Goal: Navigation & Orientation: Find specific page/section

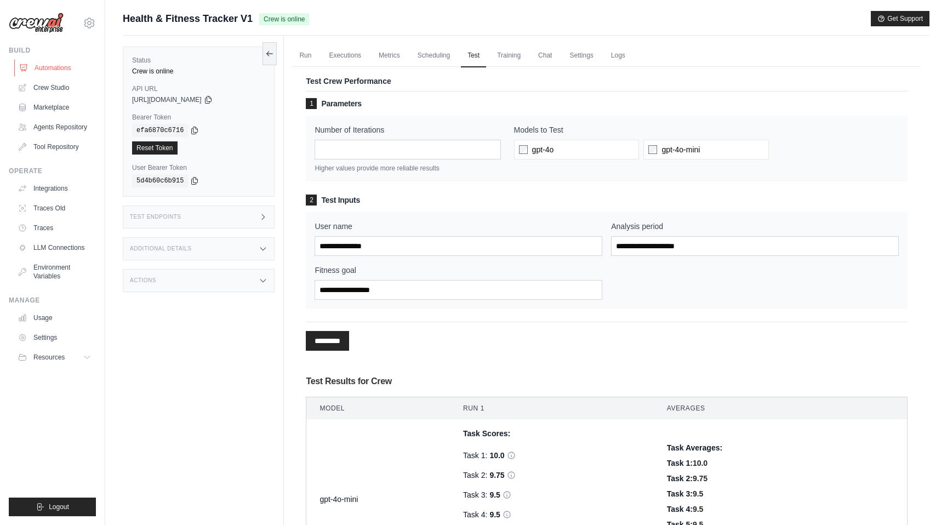
click at [53, 66] on link "Automations" at bounding box center [55, 68] width 83 height 18
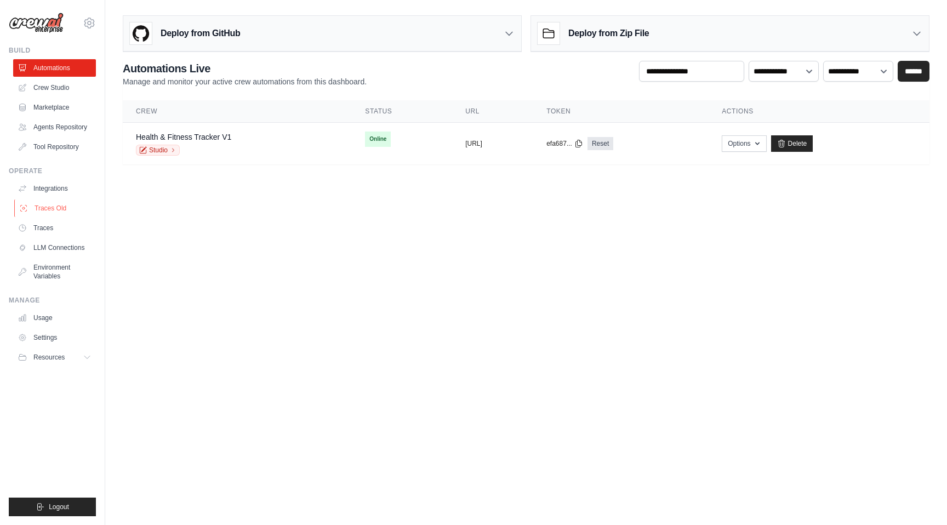
click at [43, 204] on link "Traces Old" at bounding box center [55, 208] width 83 height 18
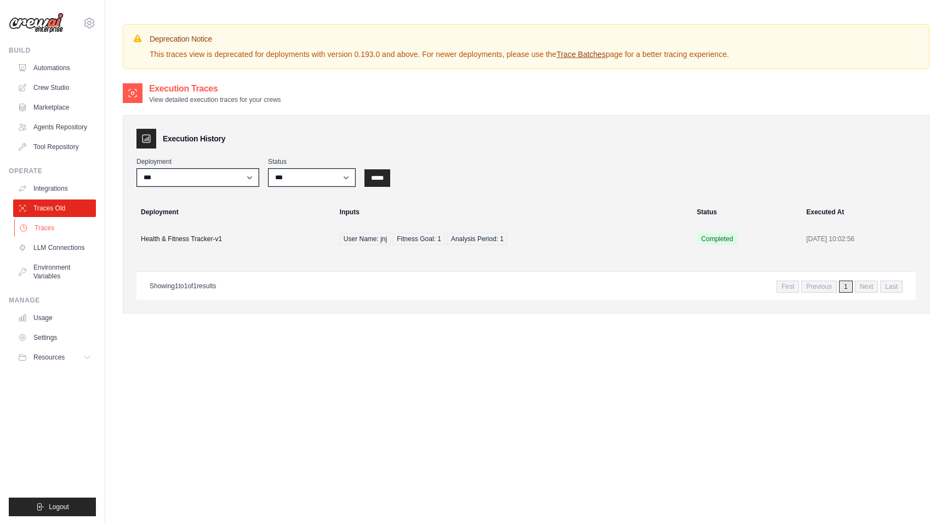
click at [44, 229] on link "Traces" at bounding box center [55, 228] width 83 height 18
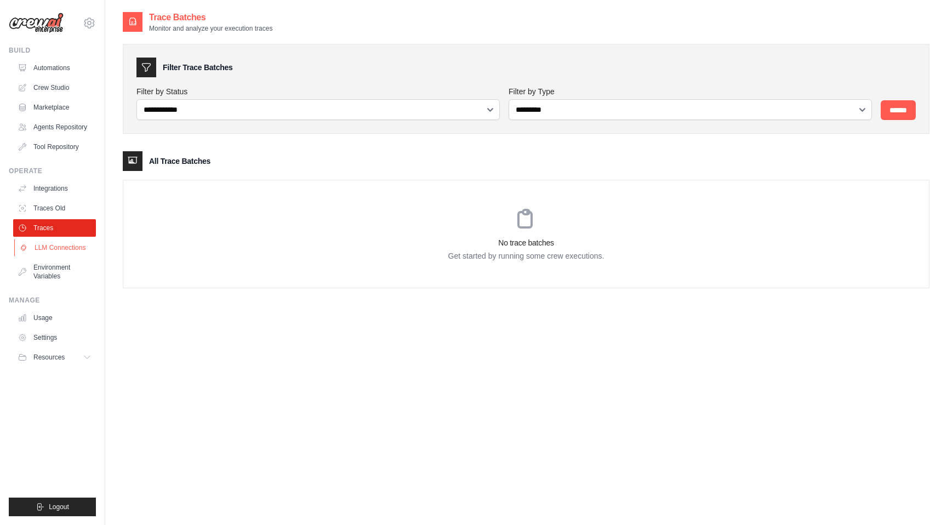
click at [45, 239] on link "LLM Connections" at bounding box center [55, 248] width 83 height 18
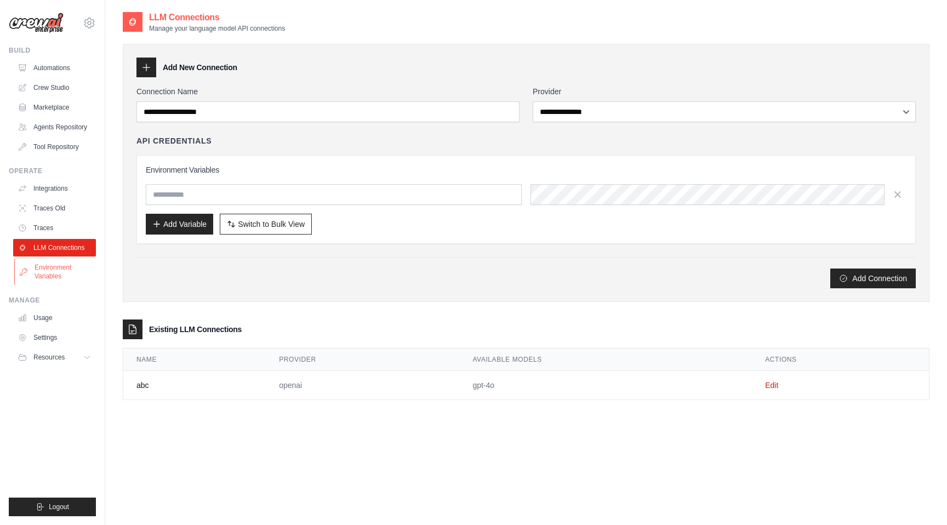
click at [44, 269] on link "Environment Variables" at bounding box center [55, 272] width 83 height 26
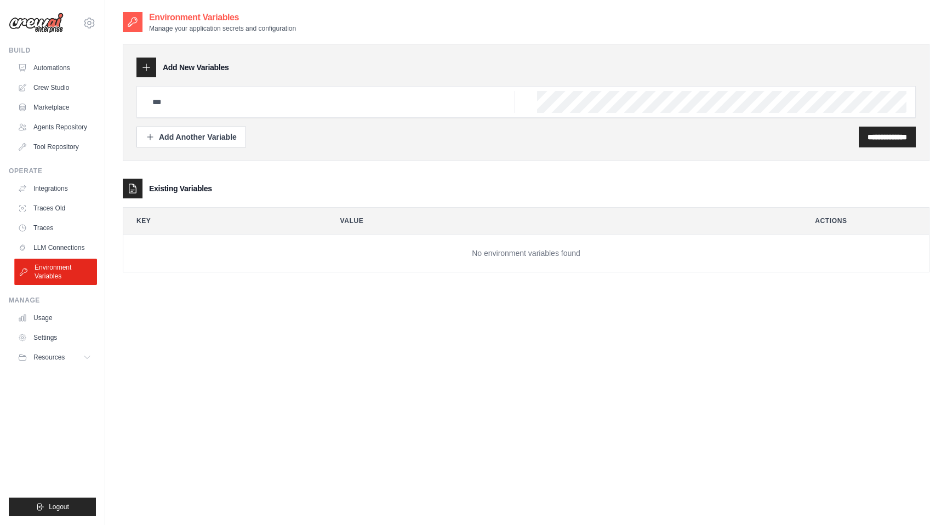
click at [56, 260] on link "Environment Variables" at bounding box center [55, 272] width 83 height 26
click at [44, 184] on link "Integrations" at bounding box center [54, 189] width 83 height 18
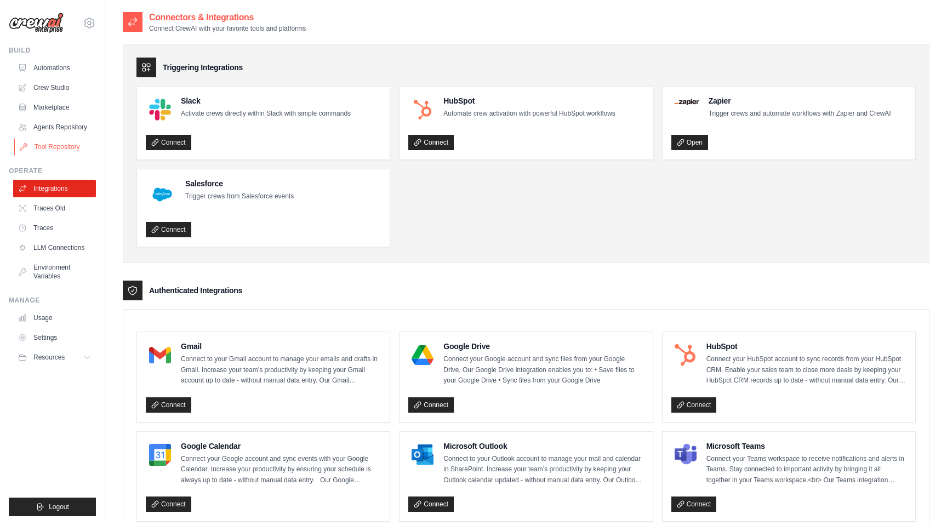
click at [49, 144] on link "Tool Repository" at bounding box center [55, 147] width 83 height 18
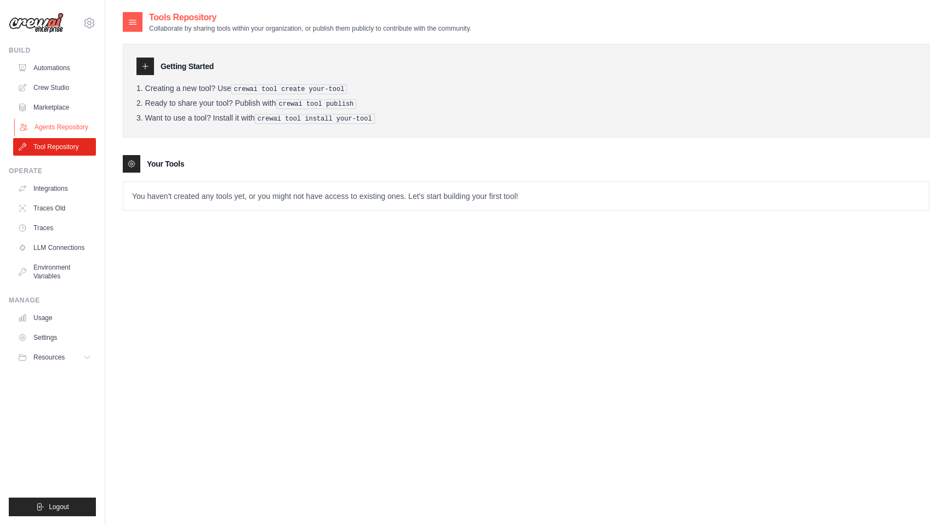
click at [50, 130] on link "Agents Repository" at bounding box center [55, 127] width 83 height 18
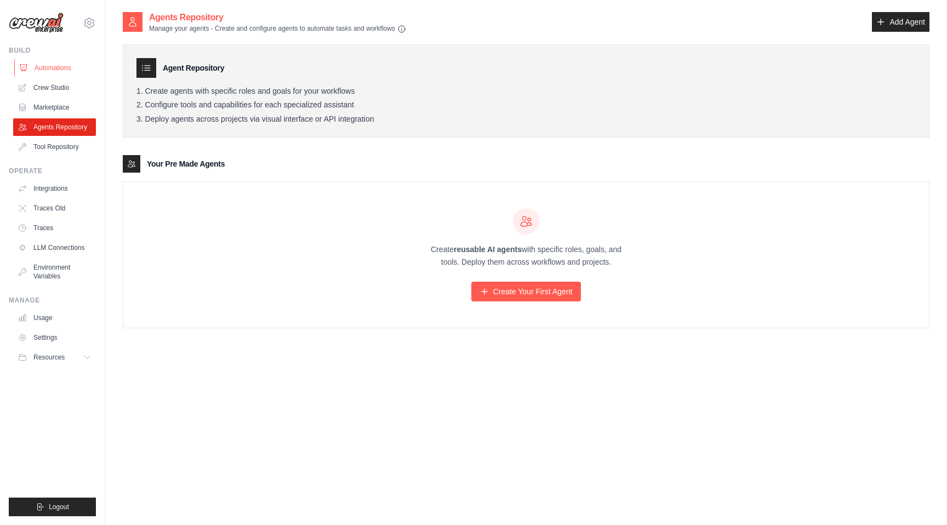
click at [52, 70] on link "Automations" at bounding box center [55, 68] width 83 height 18
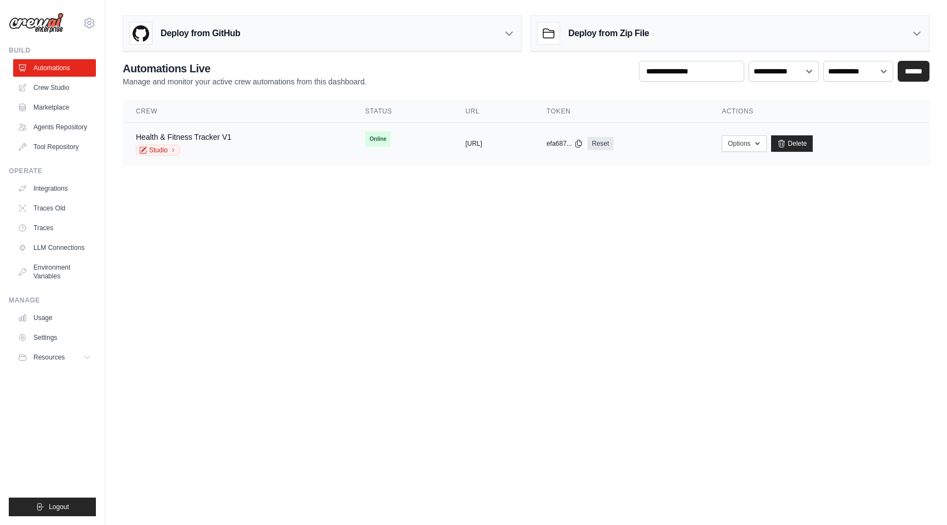
click at [272, 149] on div "Health & Fitness Tracker V1 Studio" at bounding box center [237, 144] width 203 height 24
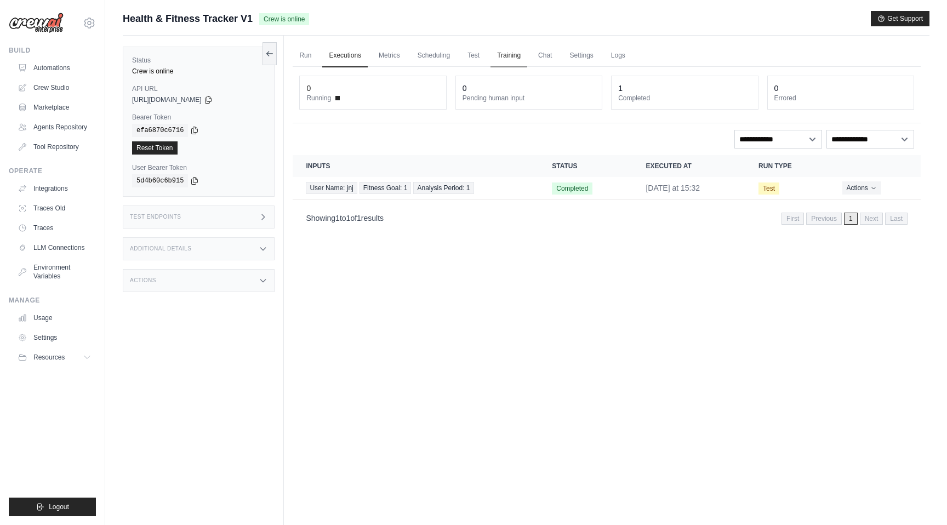
click at [518, 58] on link "Training" at bounding box center [509, 55] width 37 height 23
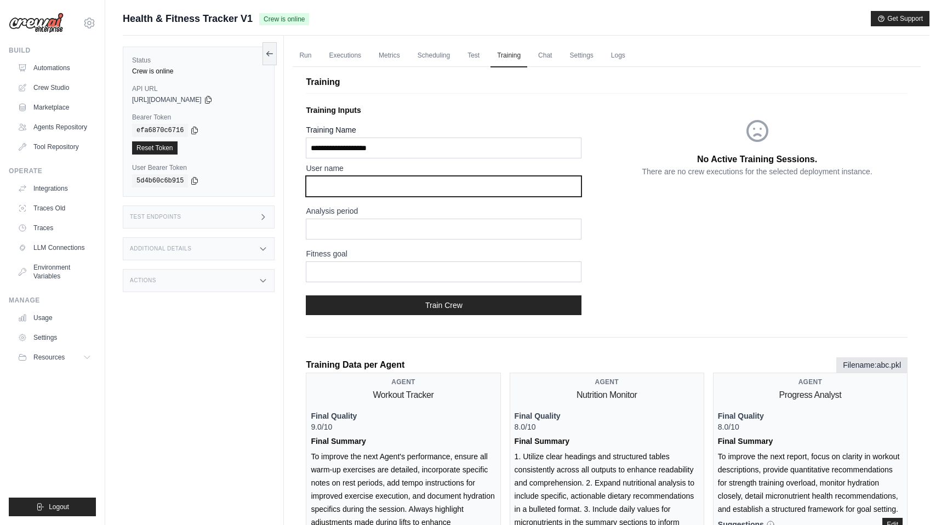
click at [415, 189] on input "text" at bounding box center [444, 186] width 276 height 21
click at [52, 70] on link "Automations" at bounding box center [55, 68] width 83 height 18
